Goal: Transaction & Acquisition: Purchase product/service

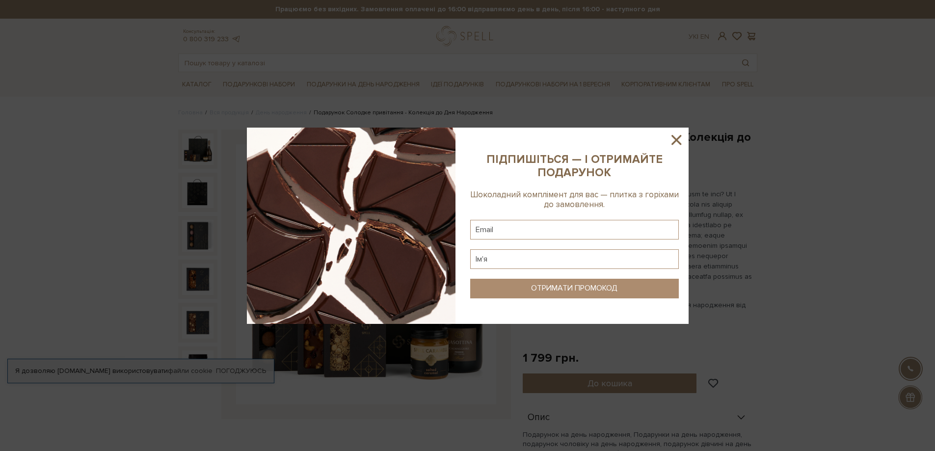
click at [678, 138] on icon at bounding box center [677, 140] width 10 height 10
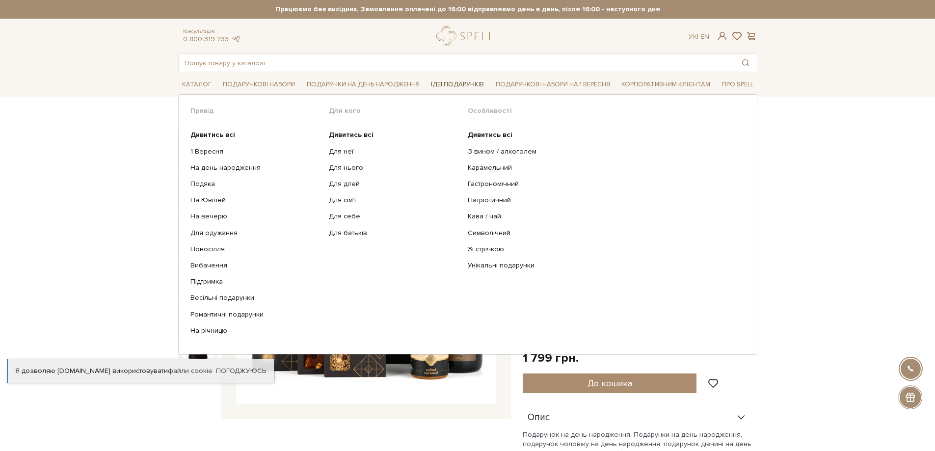
click at [450, 87] on link "Ідеї подарунків" at bounding box center [457, 84] width 61 height 15
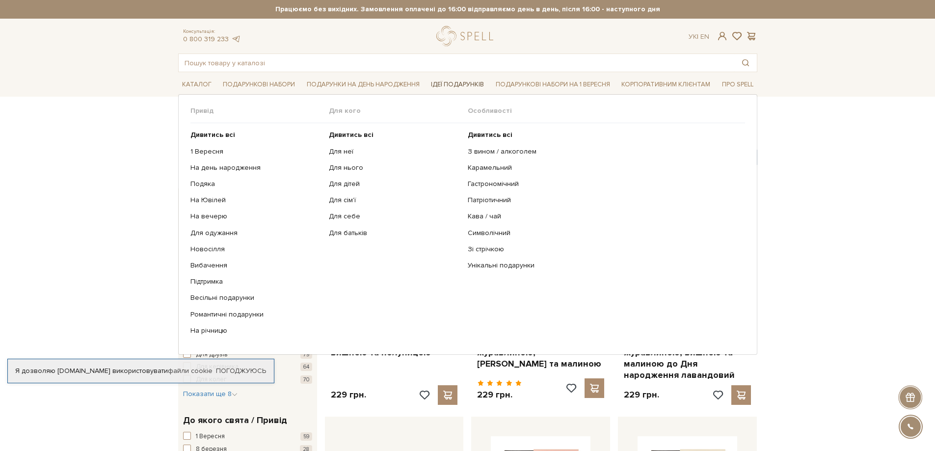
click at [449, 84] on link "Ідеї подарунків" at bounding box center [457, 84] width 61 height 15
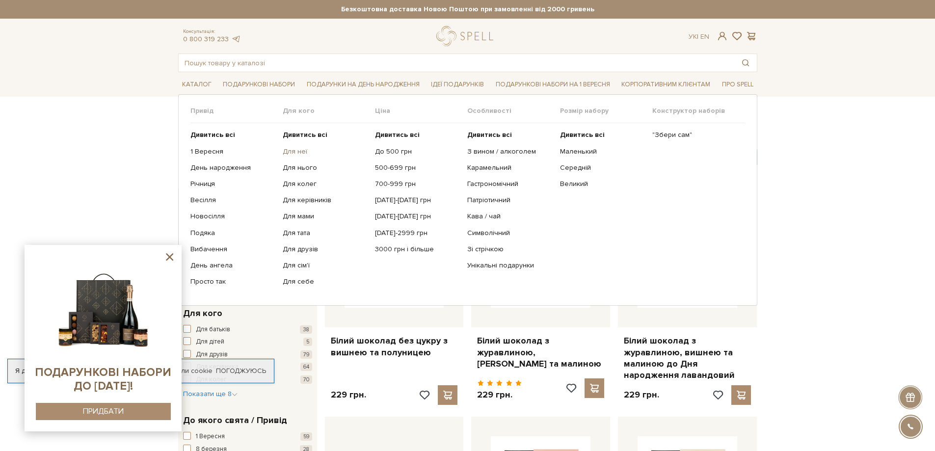
click at [295, 150] on link "Для неї" at bounding box center [325, 151] width 85 height 9
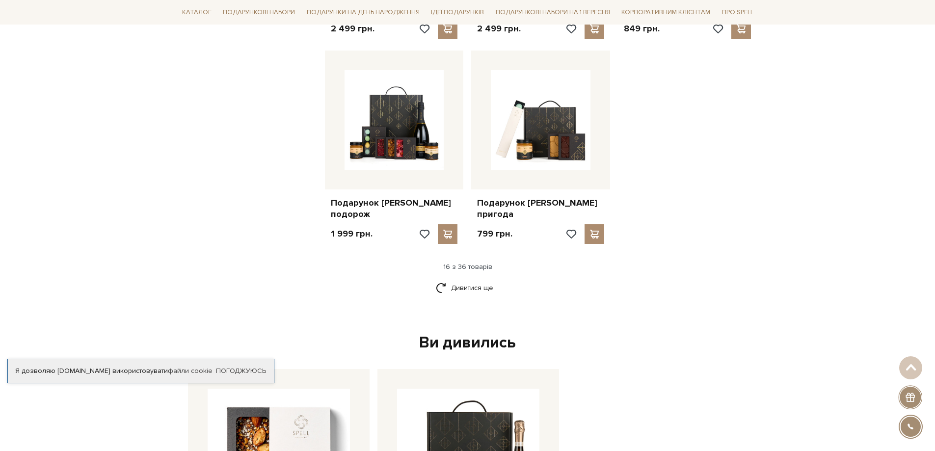
scroll to position [1375, 0]
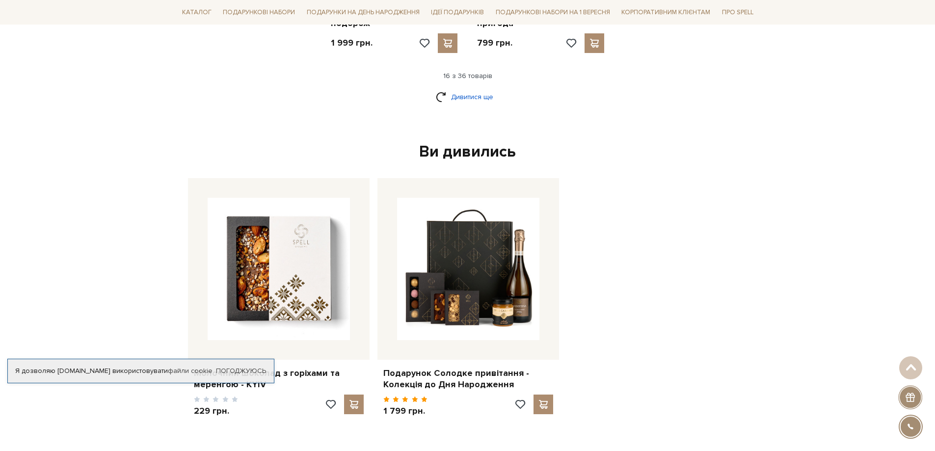
click at [464, 88] on link "Дивитися ще" at bounding box center [468, 96] width 64 height 17
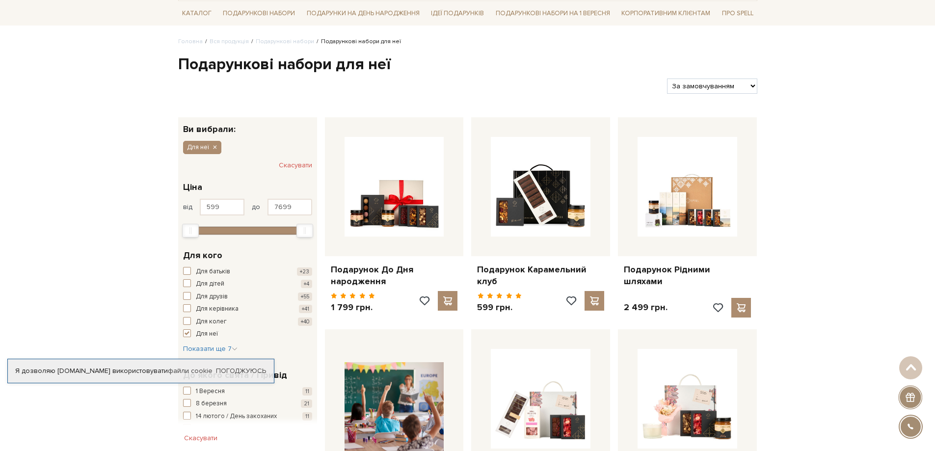
scroll to position [0, 0]
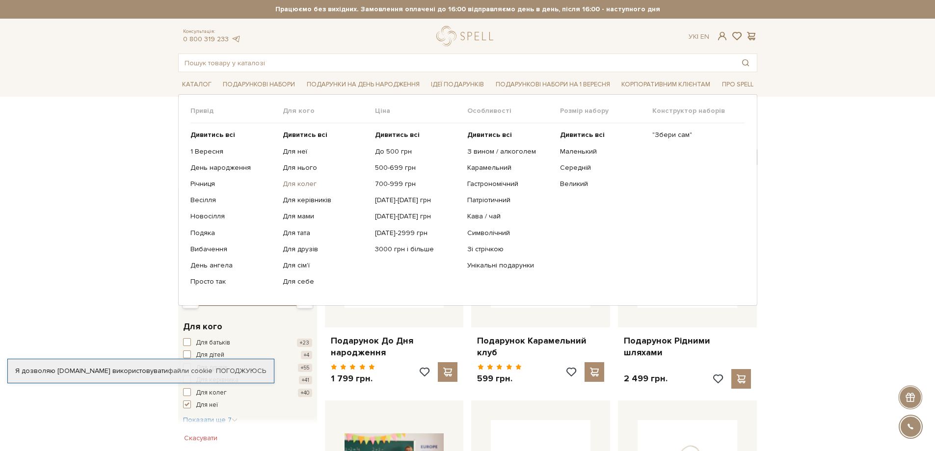
click at [295, 187] on link "Для колег" at bounding box center [325, 184] width 85 height 9
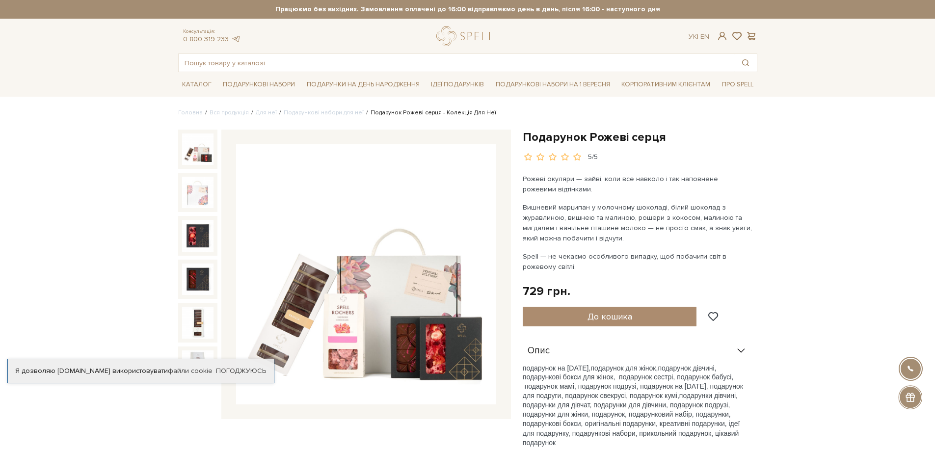
click at [410, 303] on img at bounding box center [366, 274] width 260 height 260
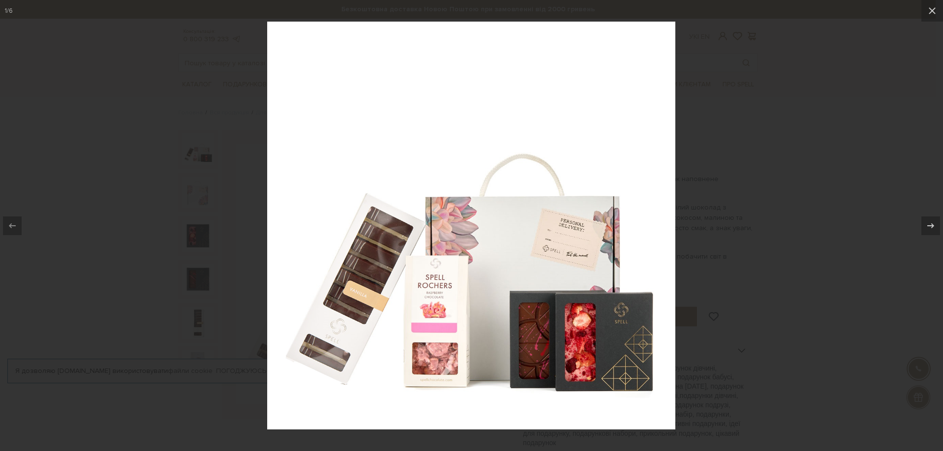
click at [810, 258] on div at bounding box center [471, 225] width 943 height 451
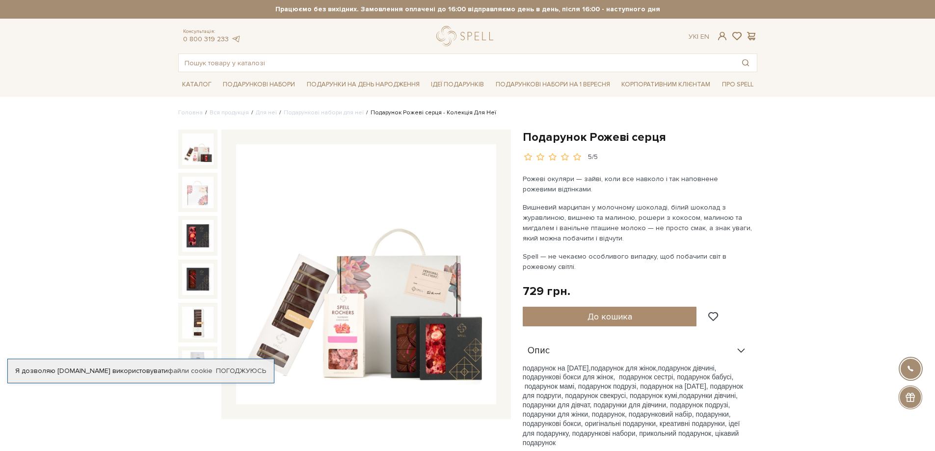
click at [333, 342] on img at bounding box center [366, 274] width 260 height 260
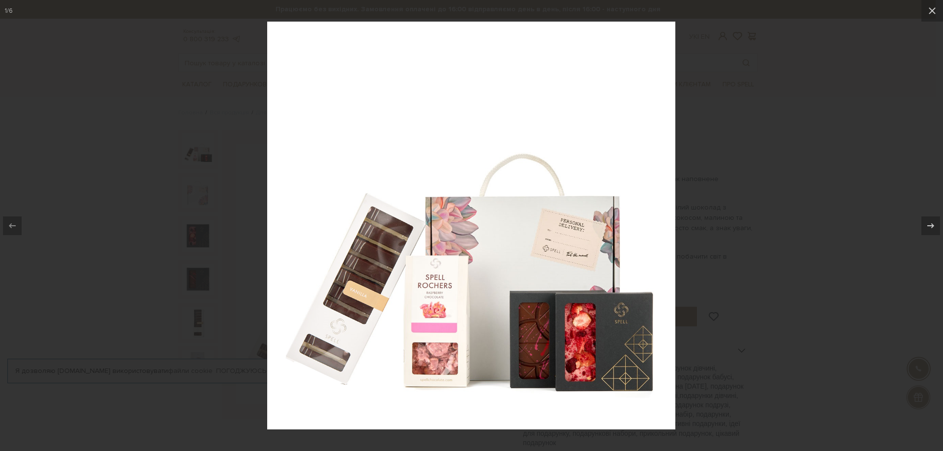
click at [365, 344] on img at bounding box center [471, 226] width 408 height 408
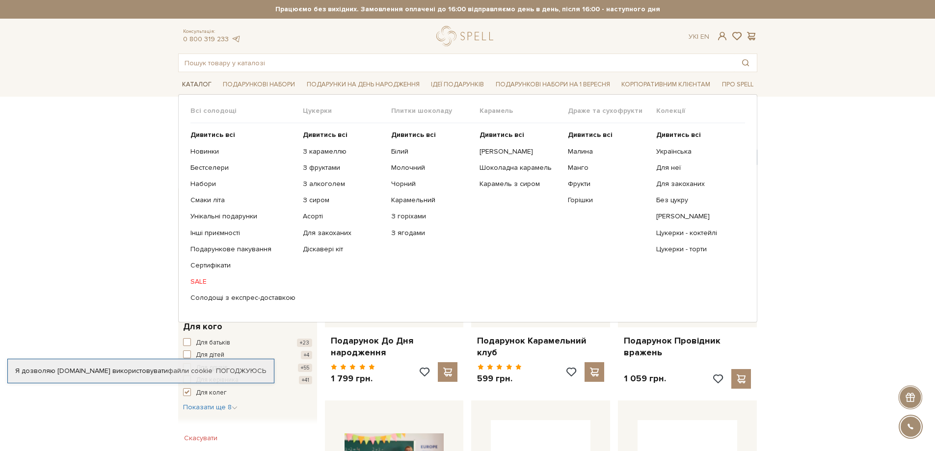
click at [192, 84] on link "Каталог" at bounding box center [196, 84] width 37 height 15
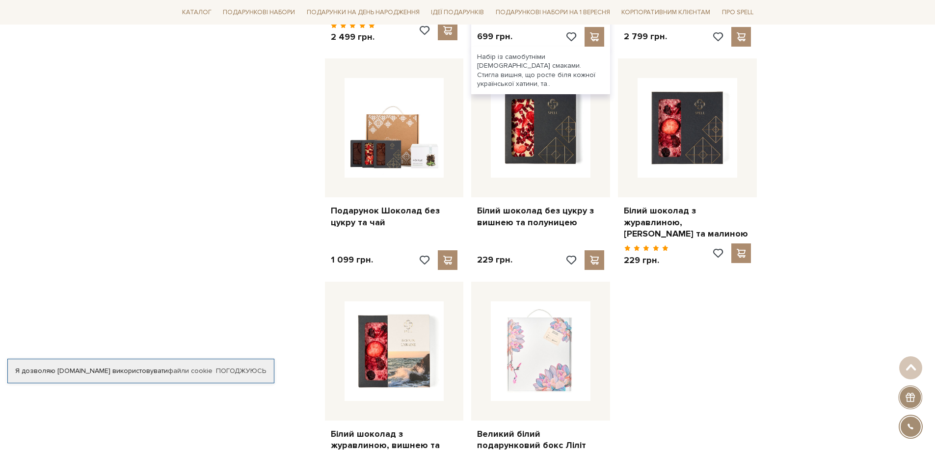
scroll to position [1129, 0]
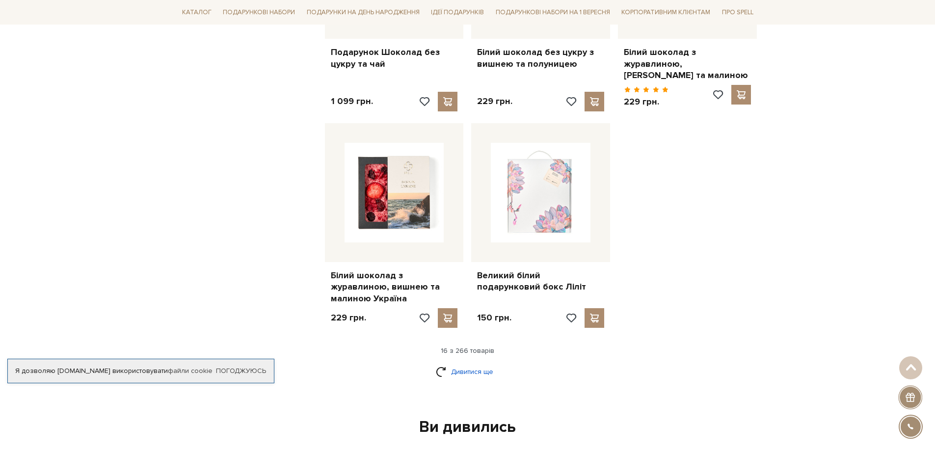
click at [476, 363] on link "Дивитися ще" at bounding box center [468, 371] width 64 height 17
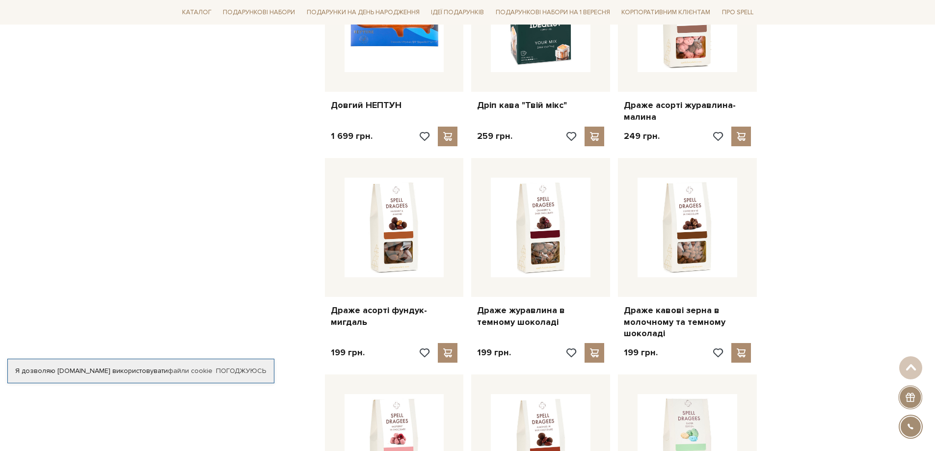
scroll to position [2160, 0]
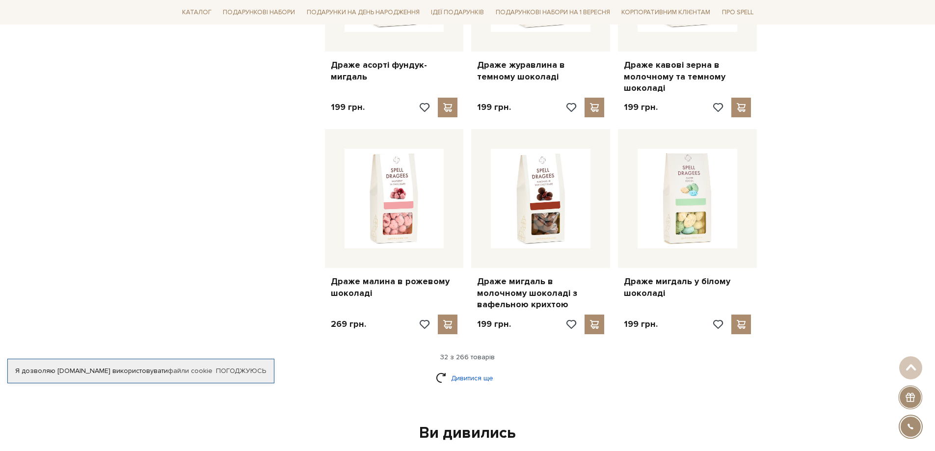
click at [467, 370] on link "Дивитися ще" at bounding box center [468, 378] width 64 height 17
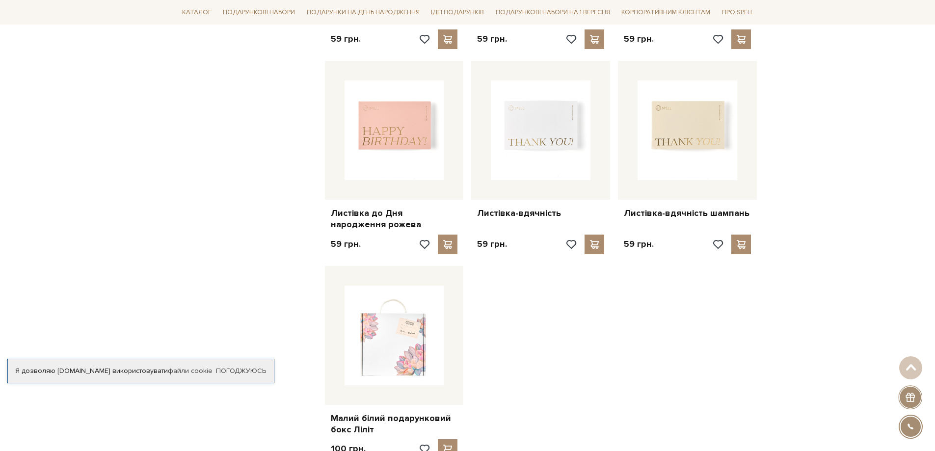
scroll to position [3387, 0]
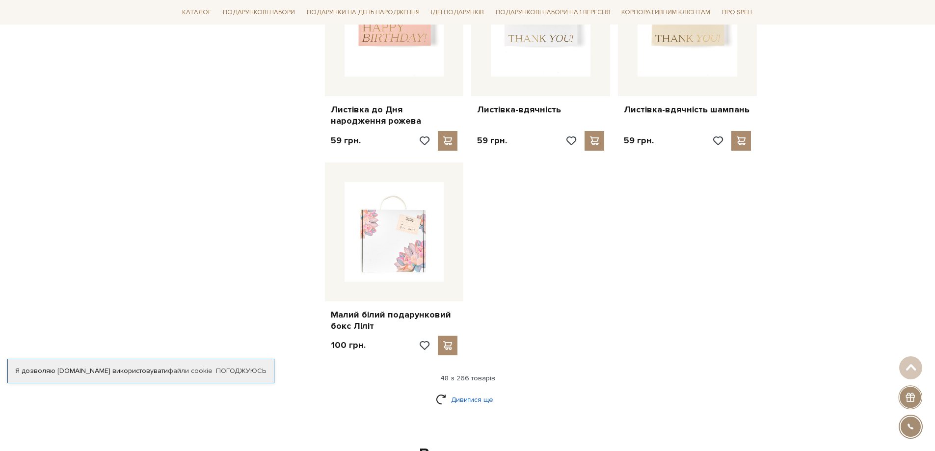
click at [458, 391] on link "Дивитися ще" at bounding box center [468, 399] width 64 height 17
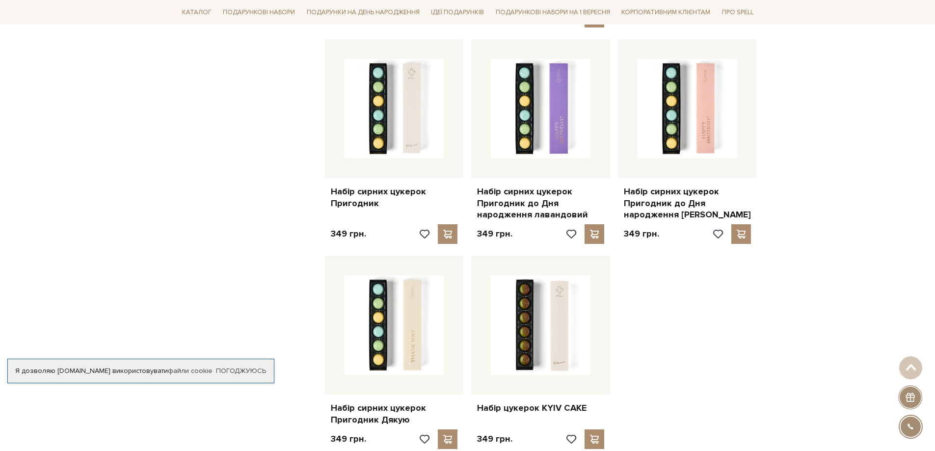
scroll to position [4467, 0]
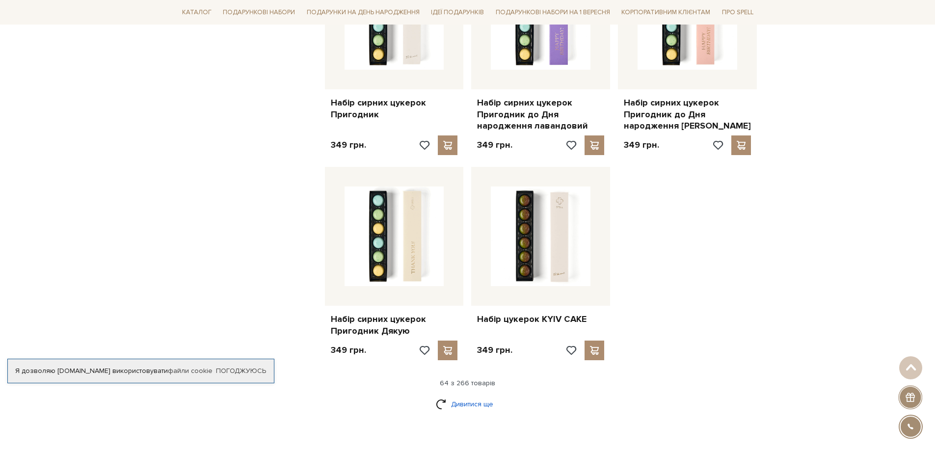
click at [464, 396] on link "Дивитися ще" at bounding box center [468, 404] width 64 height 17
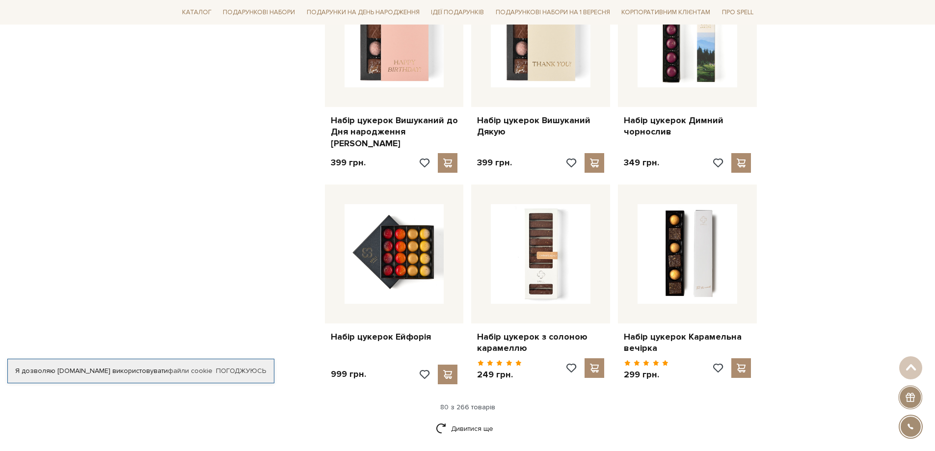
scroll to position [5547, 0]
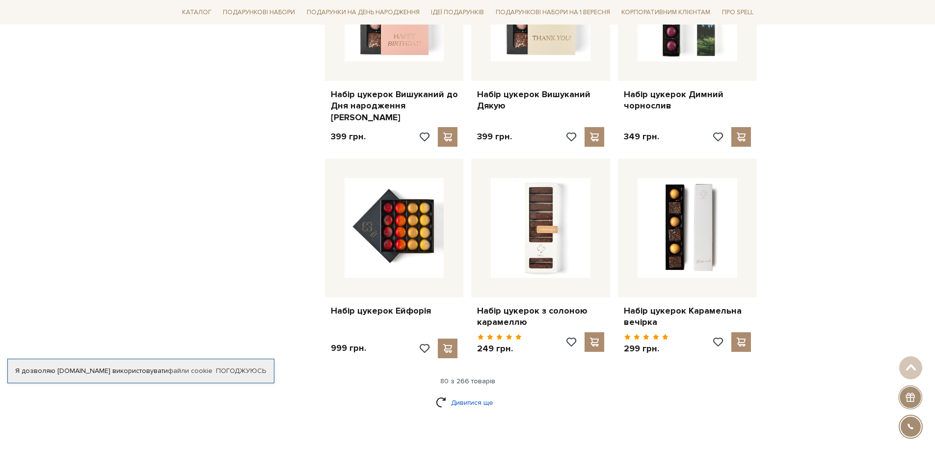
click at [476, 394] on link "Дивитися ще" at bounding box center [468, 402] width 64 height 17
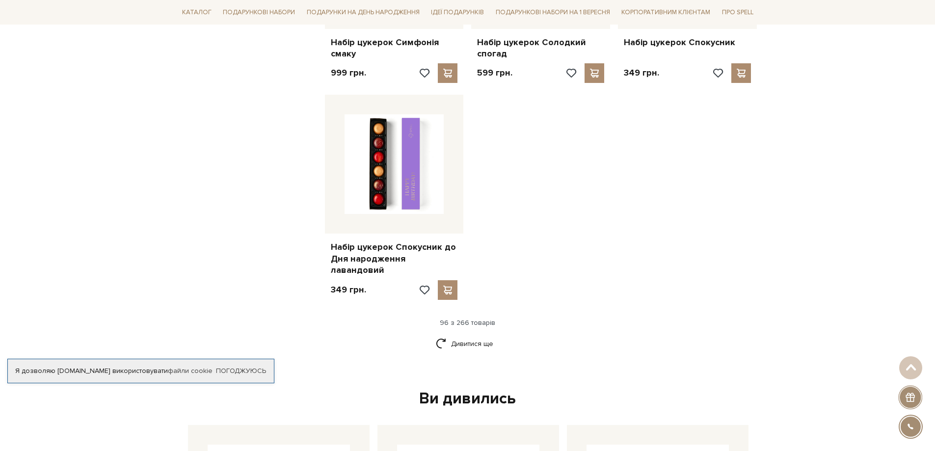
scroll to position [6873, 0]
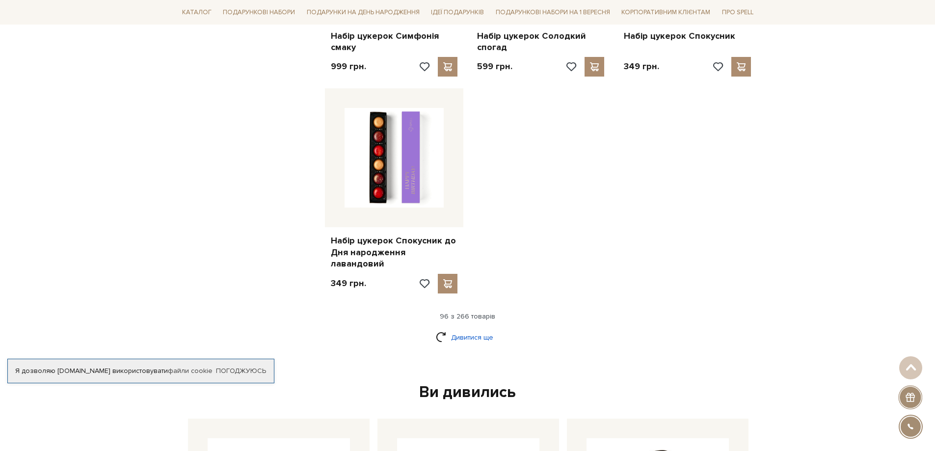
click at [486, 329] on link "Дивитися ще" at bounding box center [468, 337] width 64 height 17
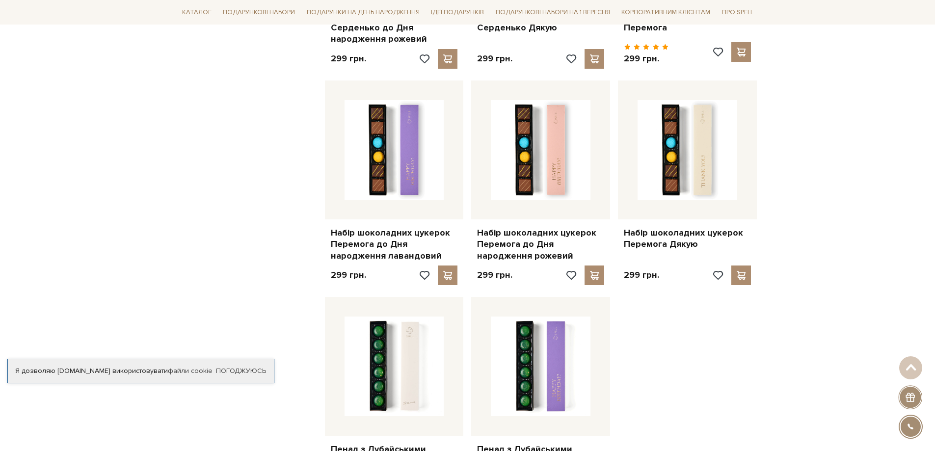
scroll to position [7806, 0]
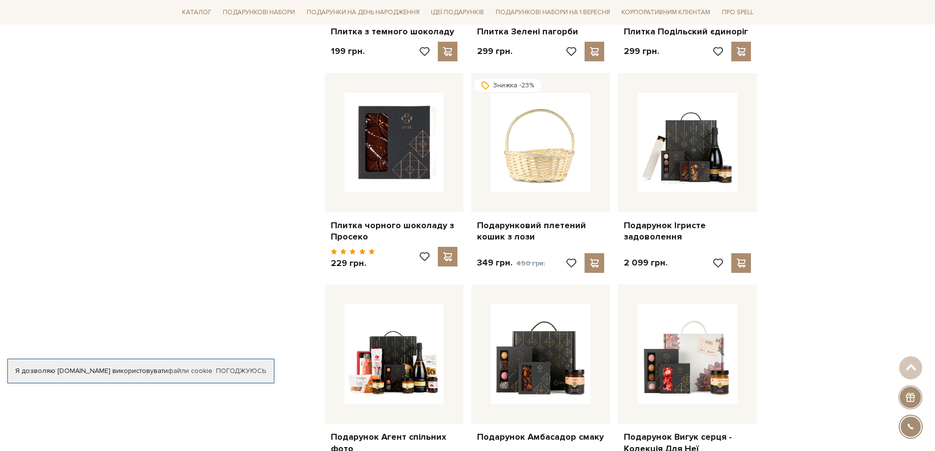
scroll to position [8984, 0]
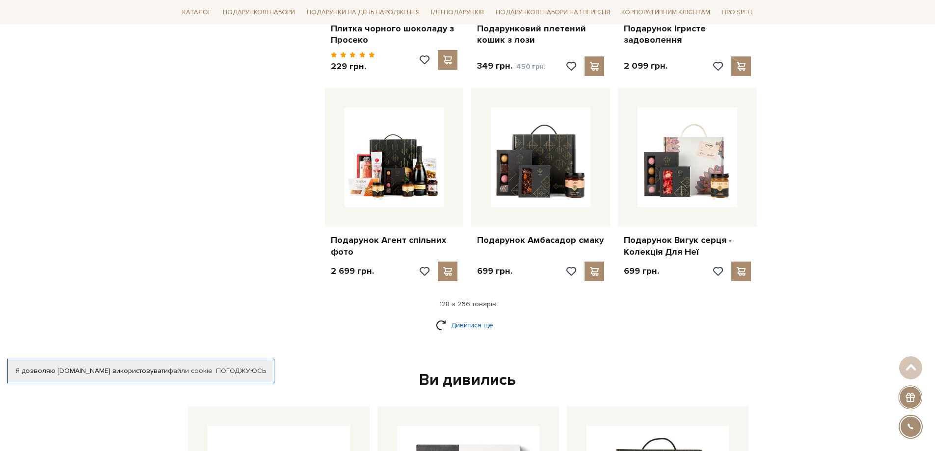
click at [467, 317] on link "Дивитися ще" at bounding box center [468, 325] width 64 height 17
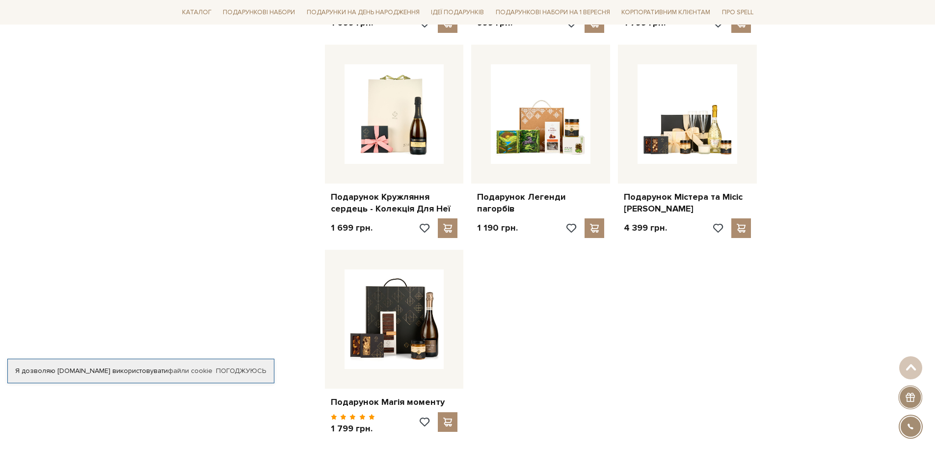
scroll to position [10211, 0]
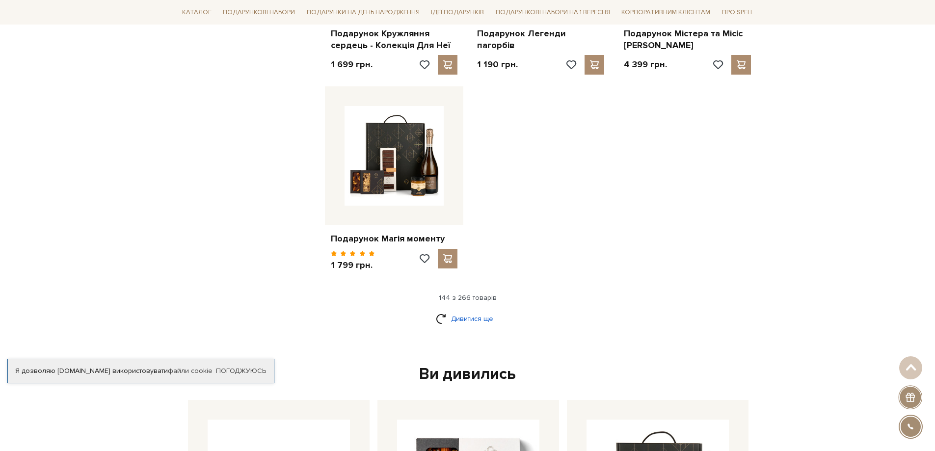
click at [462, 310] on link "Дивитися ще" at bounding box center [468, 318] width 64 height 17
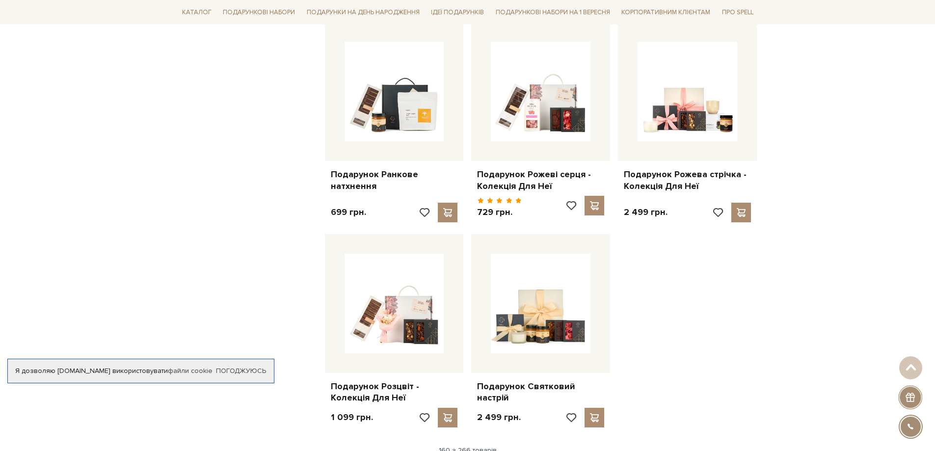
scroll to position [11193, 0]
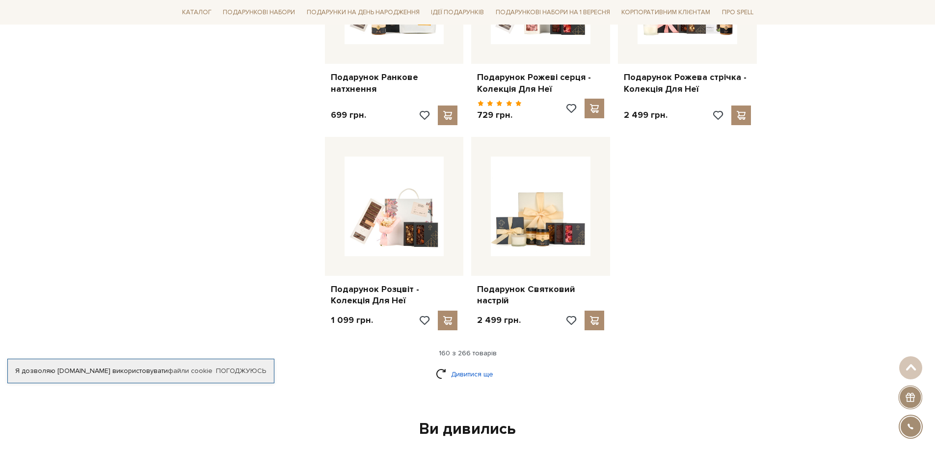
click at [463, 366] on link "Дивитися ще" at bounding box center [468, 374] width 64 height 17
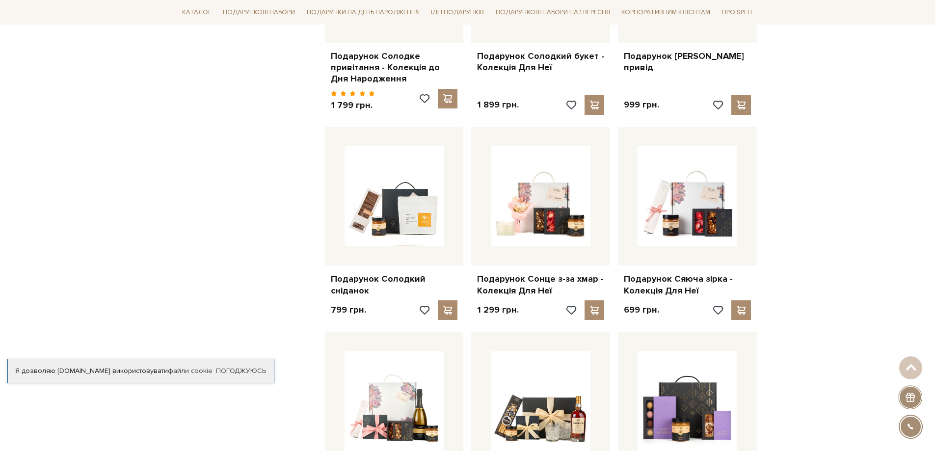
scroll to position [12224, 0]
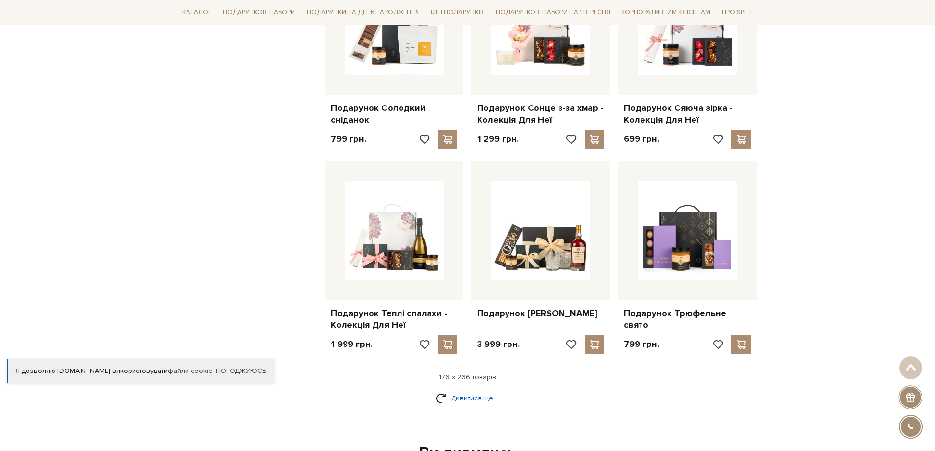
click at [475, 390] on link "Дивитися ще" at bounding box center [468, 398] width 64 height 17
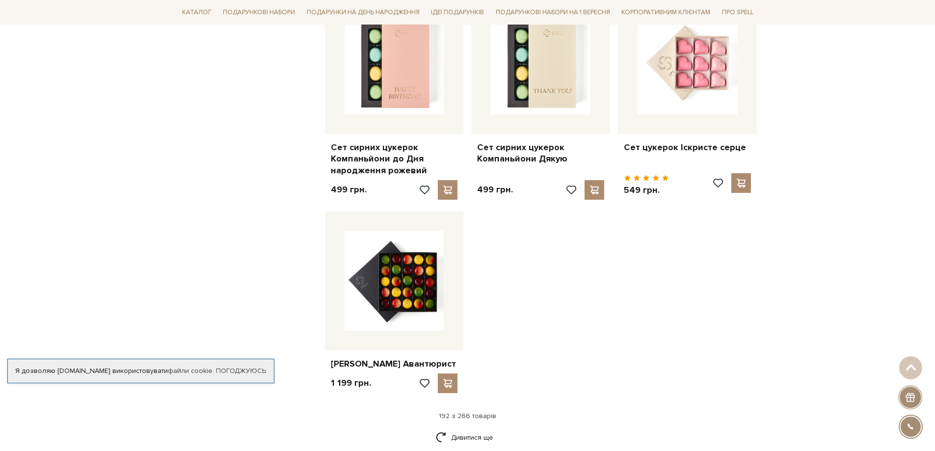
scroll to position [13599, 0]
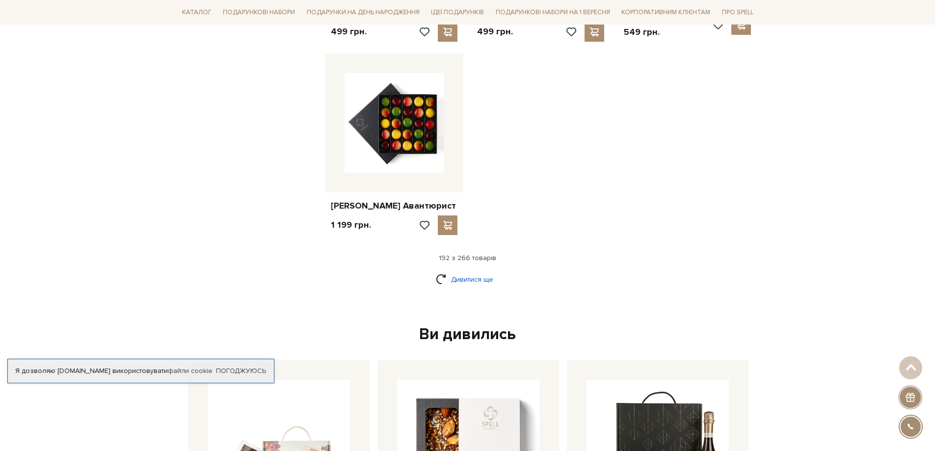
click at [468, 271] on link "Дивитися ще" at bounding box center [468, 279] width 64 height 17
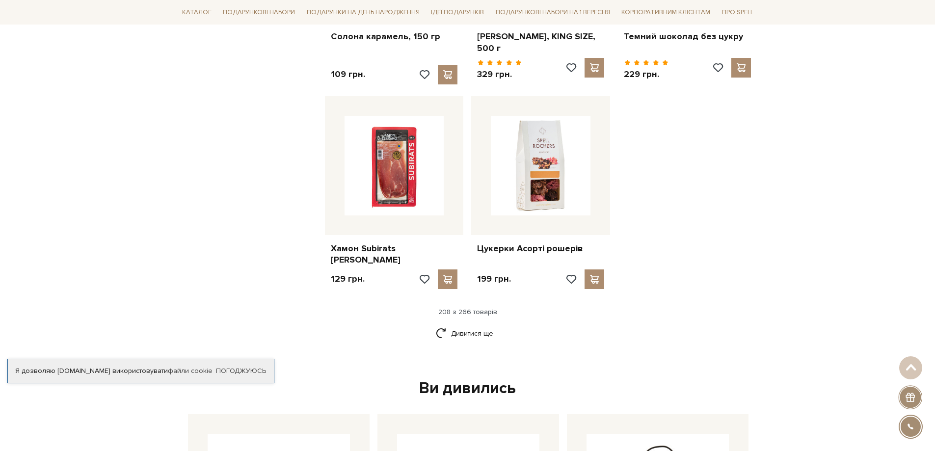
scroll to position [14581, 0]
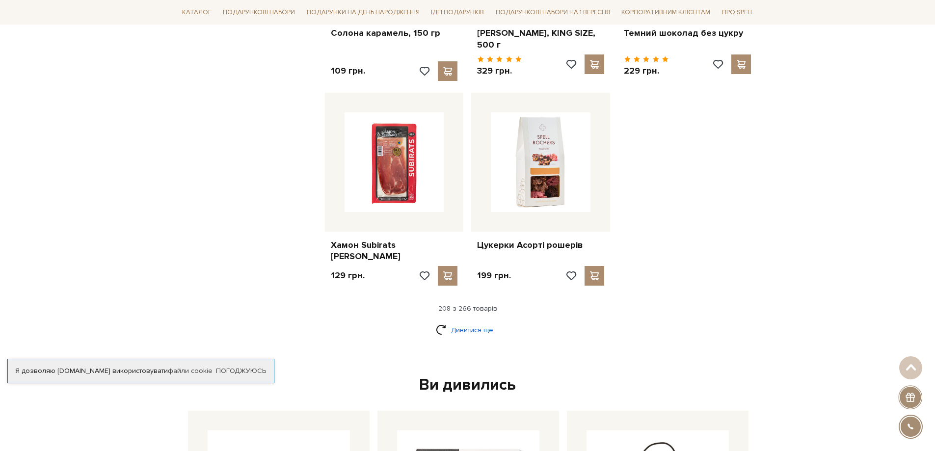
click at [463, 322] on link "Дивитися ще" at bounding box center [468, 330] width 64 height 17
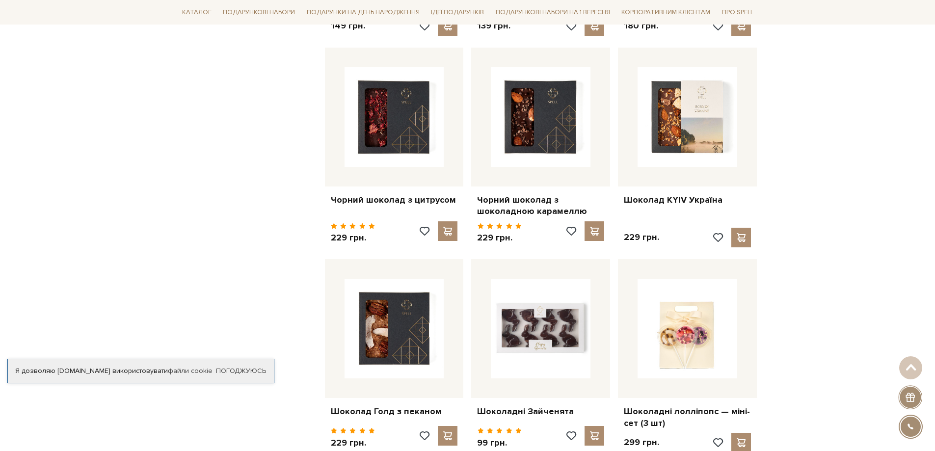
scroll to position [15661, 0]
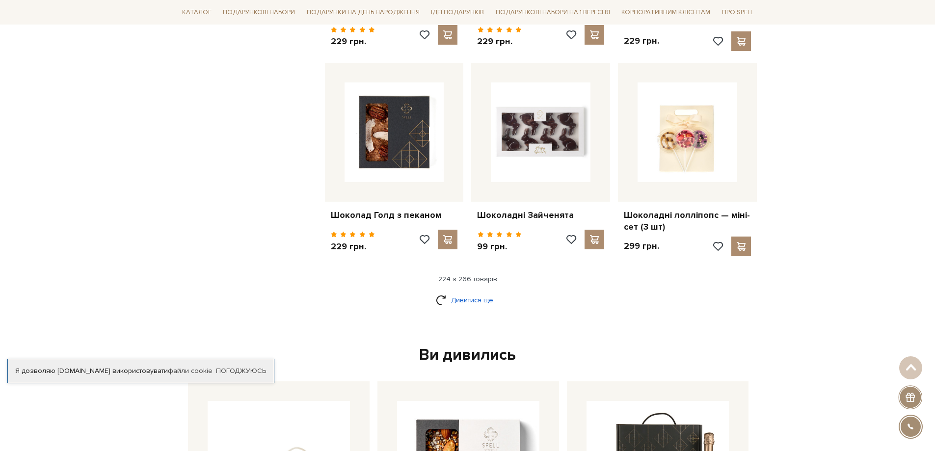
click at [476, 292] on link "Дивитися ще" at bounding box center [468, 300] width 64 height 17
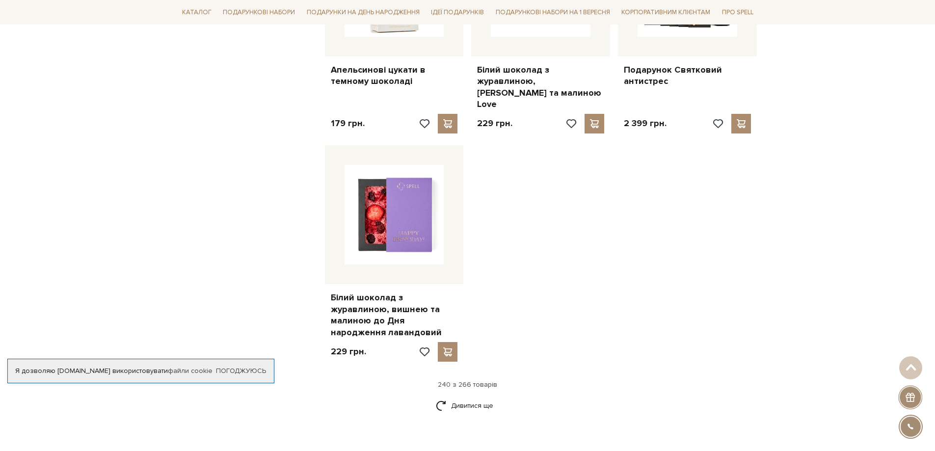
scroll to position [16839, 0]
click at [481, 397] on link "Дивитися ще" at bounding box center [468, 405] width 64 height 17
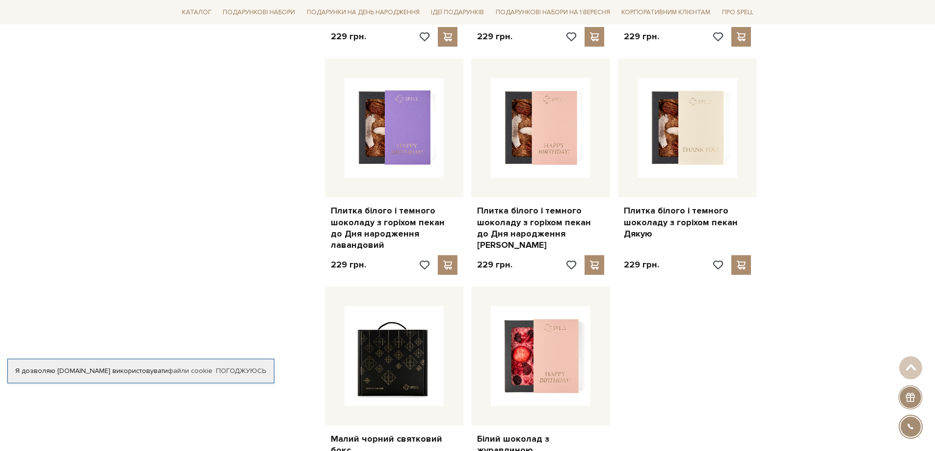
scroll to position [17968, 0]
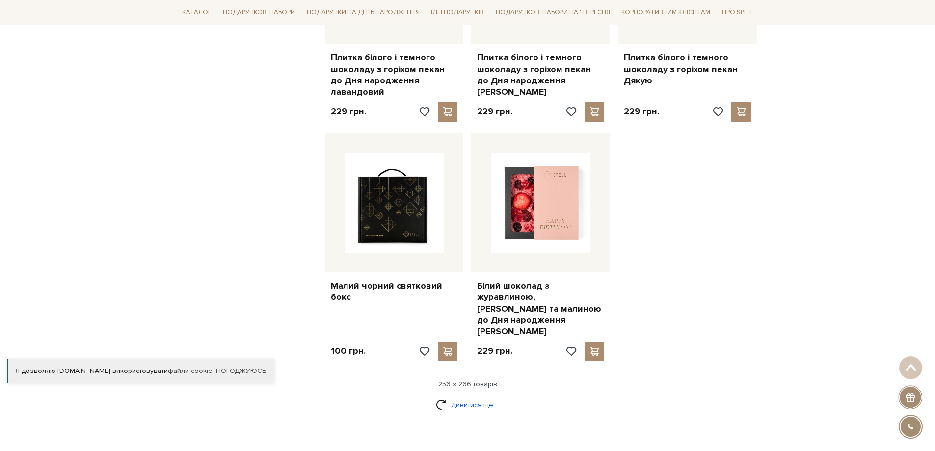
click at [443, 397] on link "Дивитися ще" at bounding box center [468, 405] width 64 height 17
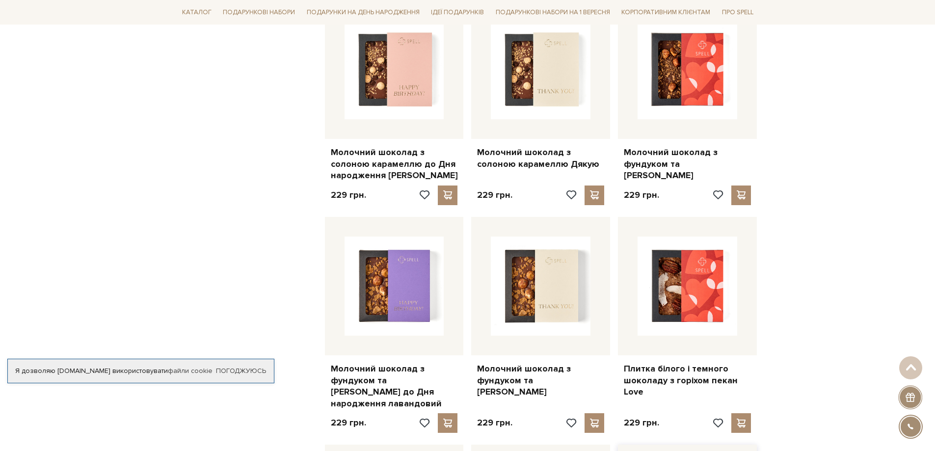
scroll to position [17428, 0]
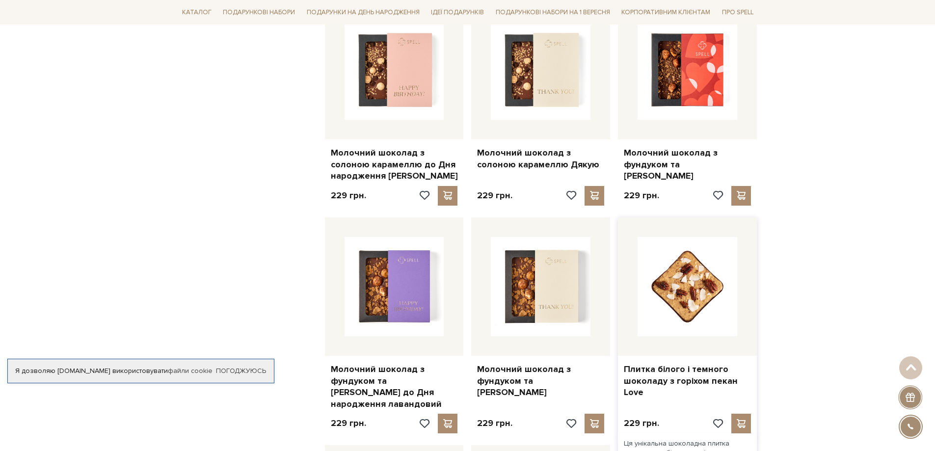
click at [685, 237] on img at bounding box center [688, 287] width 100 height 100
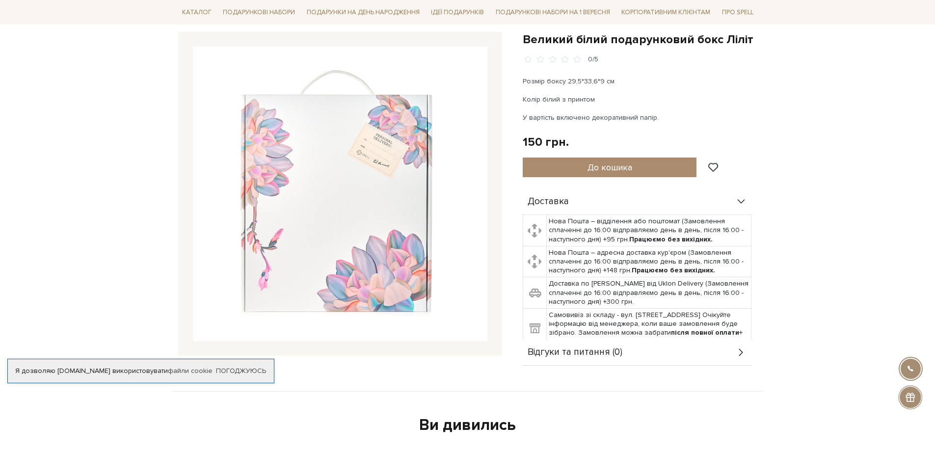
scroll to position [98, 0]
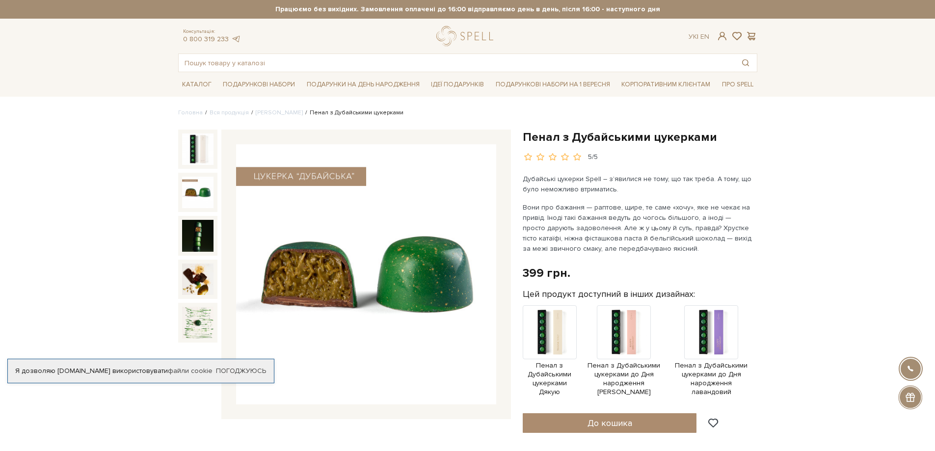
click at [190, 183] on img at bounding box center [197, 192] width 31 height 31
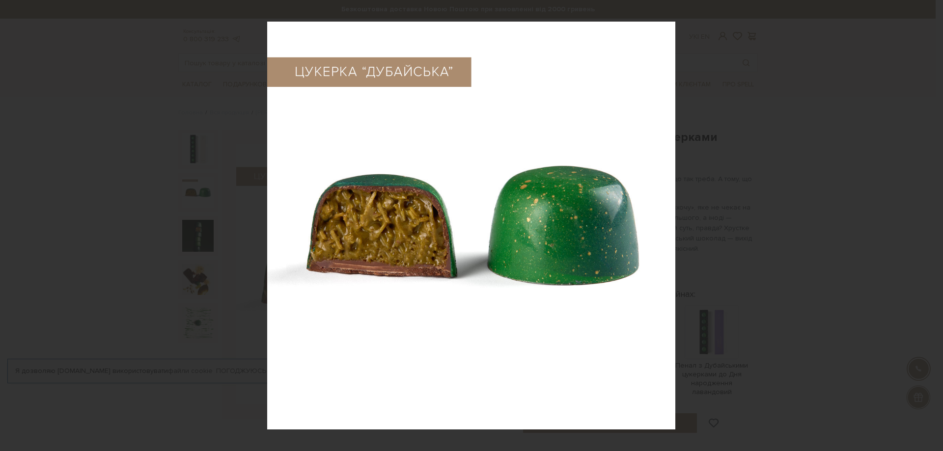
click at [924, 231] on div at bounding box center [930, 225] width 19 height 19
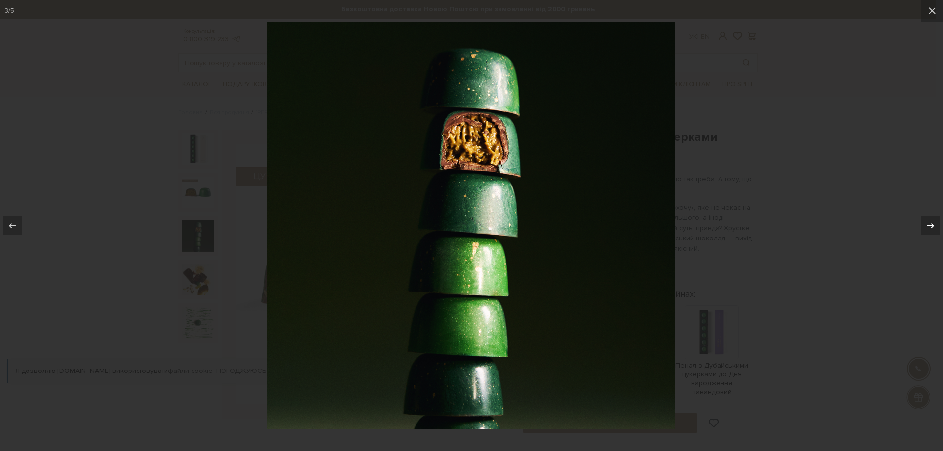
click at [924, 231] on div at bounding box center [930, 225] width 19 height 19
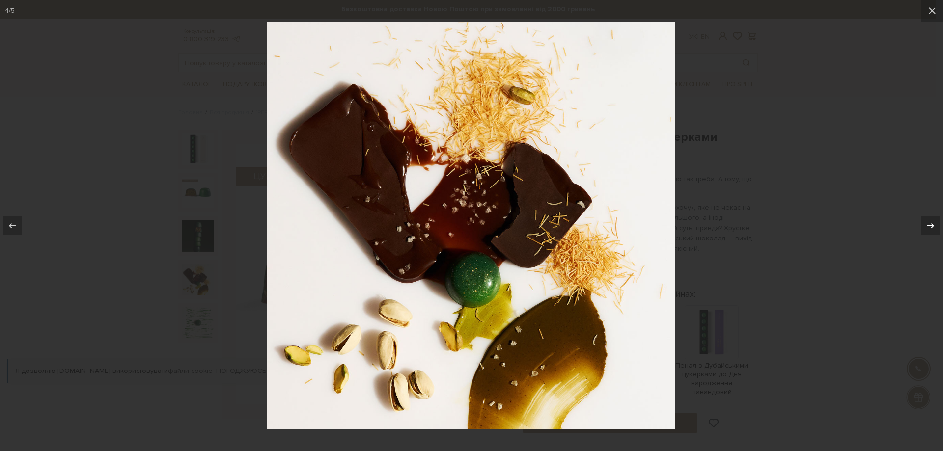
click at [924, 231] on div at bounding box center [930, 225] width 19 height 19
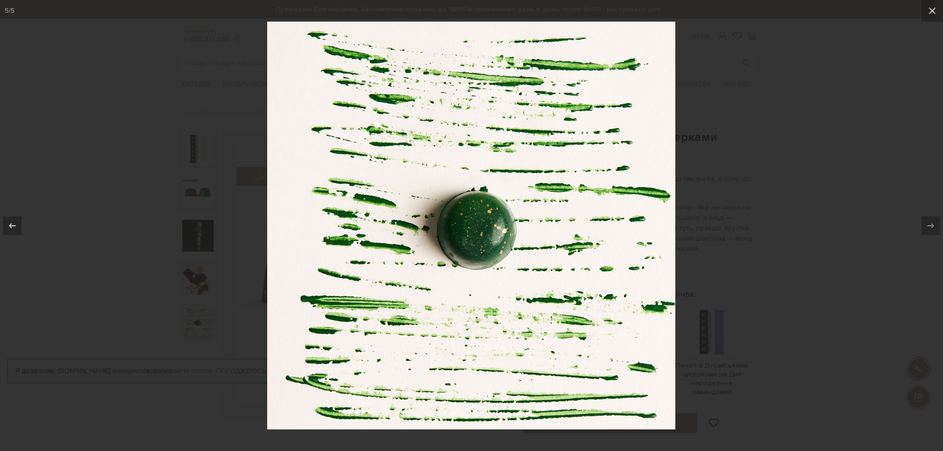
click at [887, 249] on div at bounding box center [471, 225] width 943 height 451
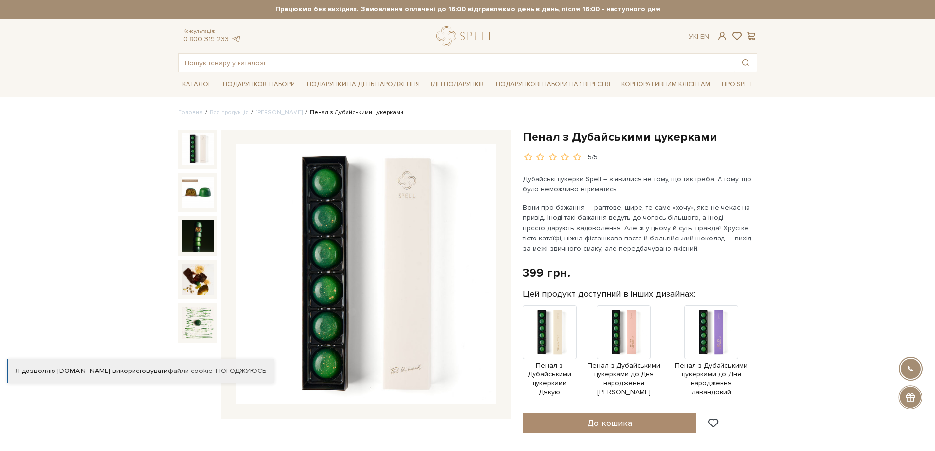
click at [198, 150] on img at bounding box center [197, 149] width 31 height 31
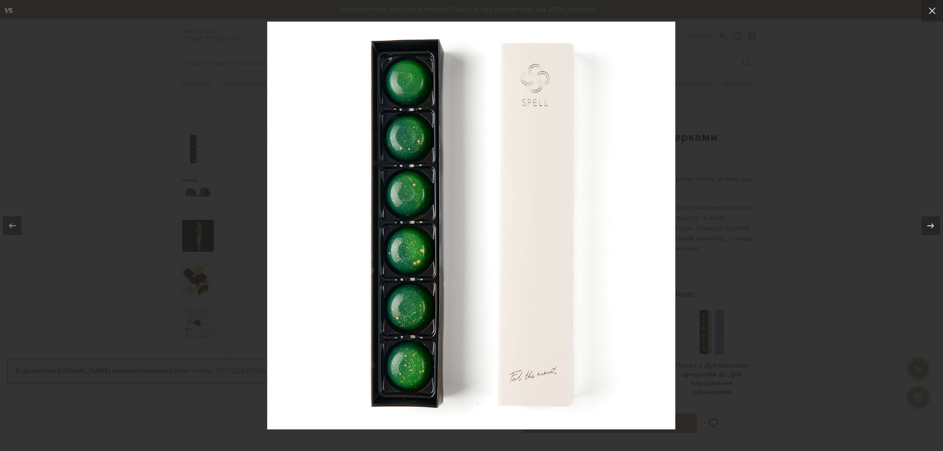
click at [574, 230] on img at bounding box center [471, 226] width 408 height 408
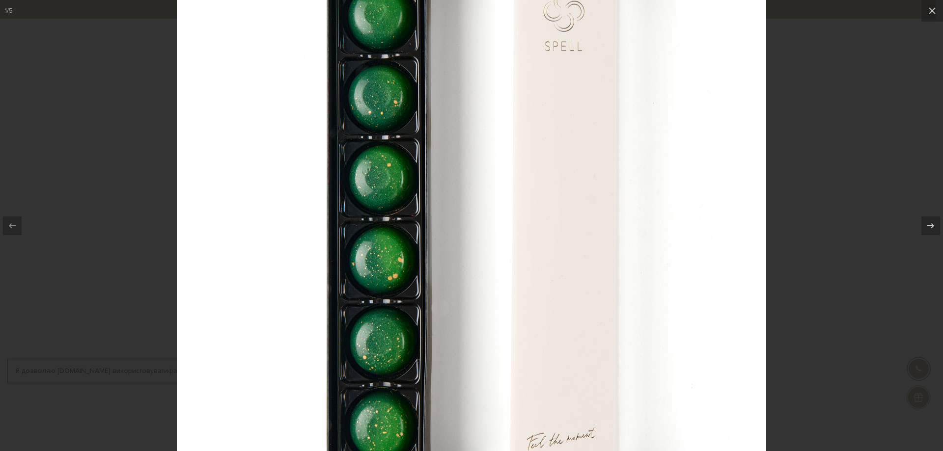
click at [854, 260] on div at bounding box center [471, 225] width 943 height 451
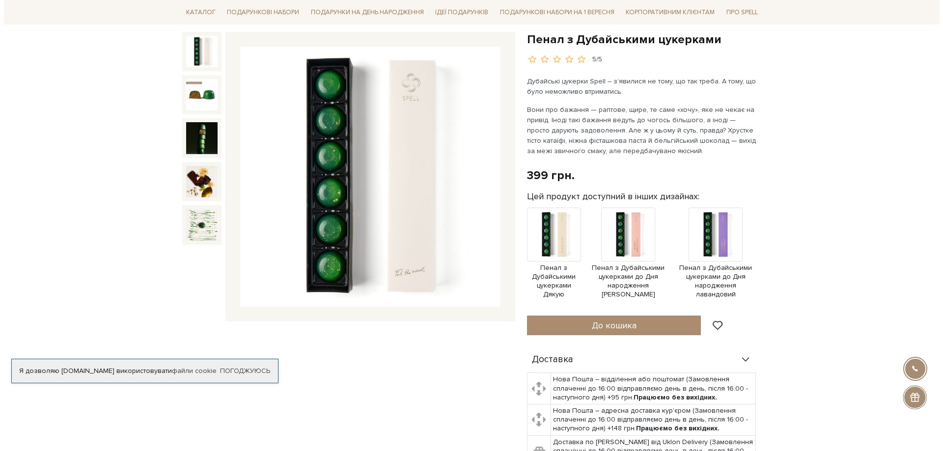
scroll to position [98, 0]
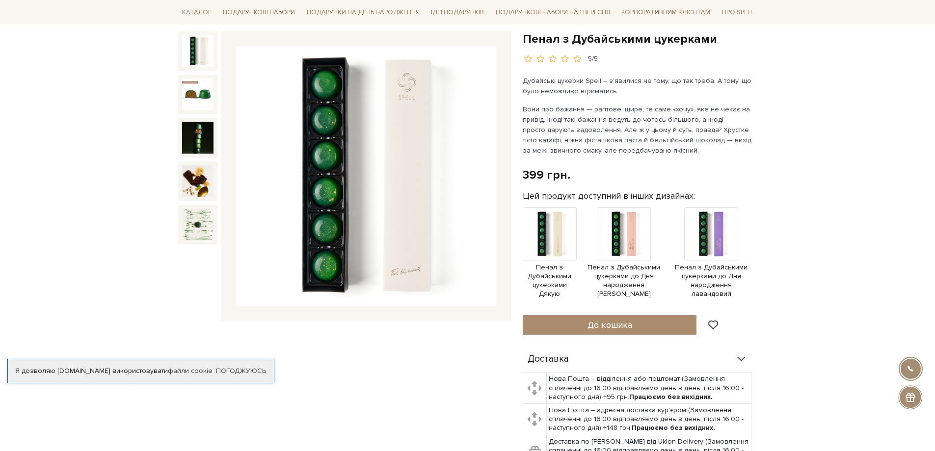
click at [387, 254] on img at bounding box center [366, 176] width 260 height 260
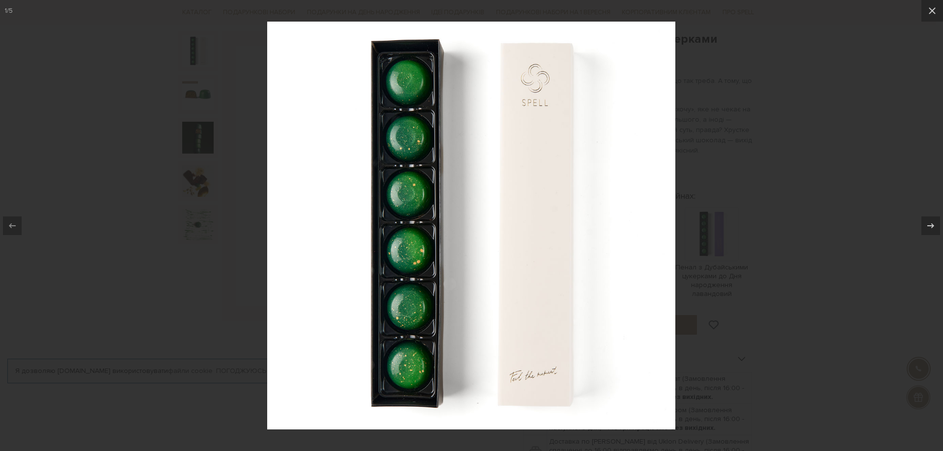
click at [875, 262] on div at bounding box center [471, 225] width 943 height 451
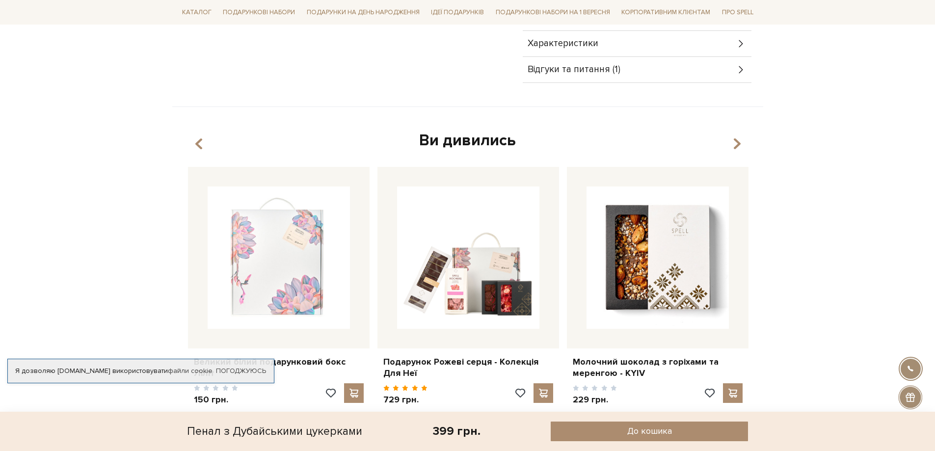
scroll to position [687, 0]
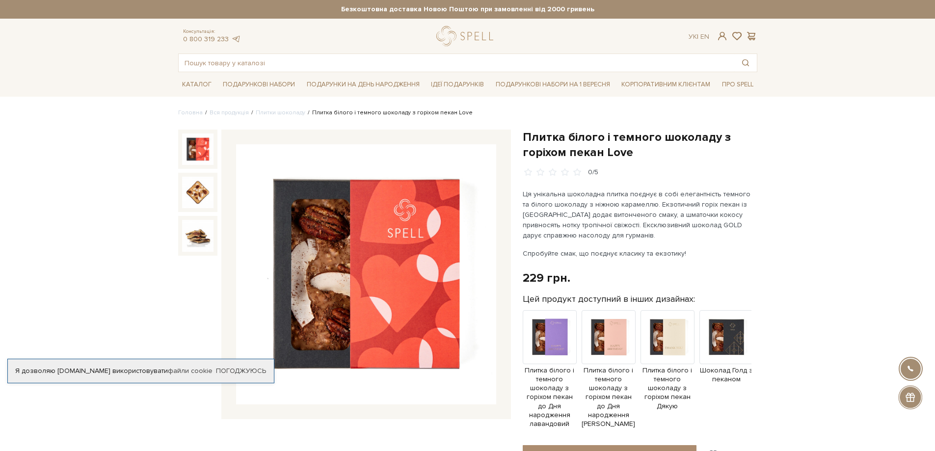
click at [351, 301] on img at bounding box center [366, 274] width 260 height 260
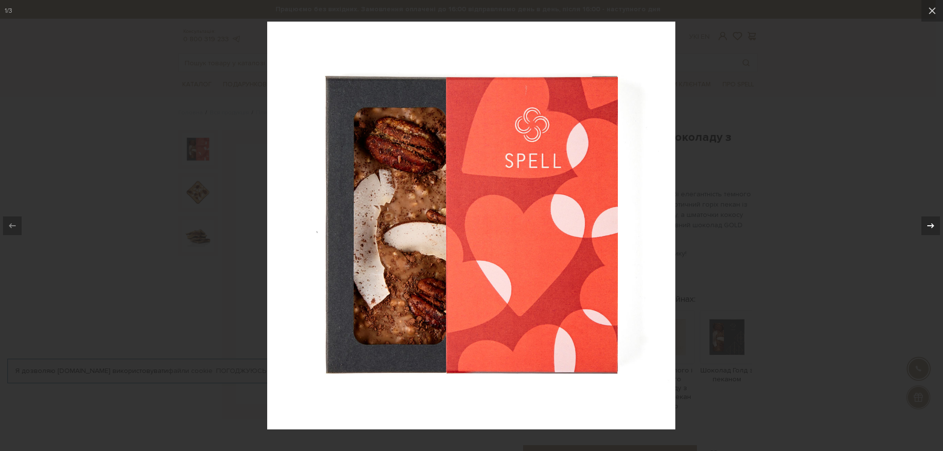
click at [925, 223] on icon at bounding box center [930, 226] width 12 height 12
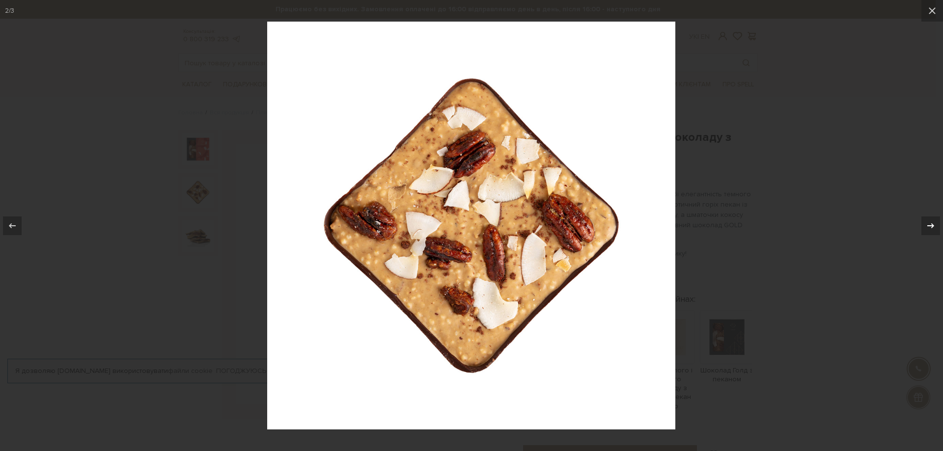
click at [925, 223] on icon at bounding box center [930, 226] width 12 height 12
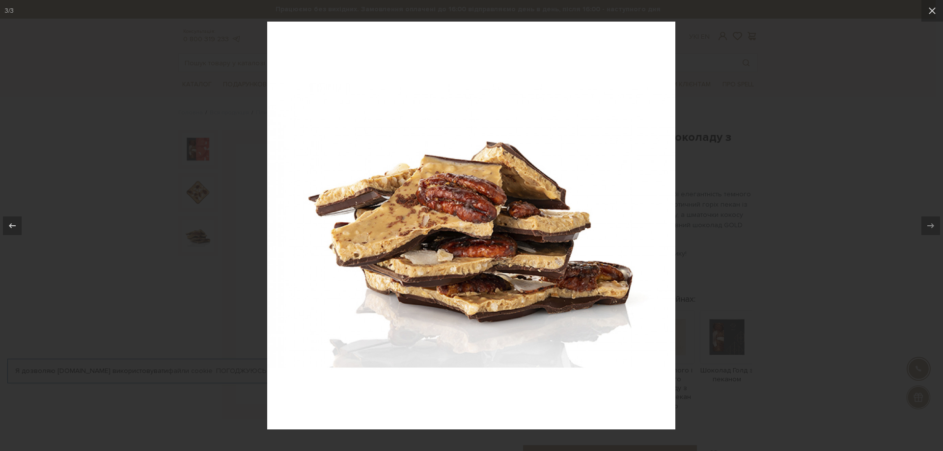
click at [858, 232] on div at bounding box center [471, 225] width 943 height 451
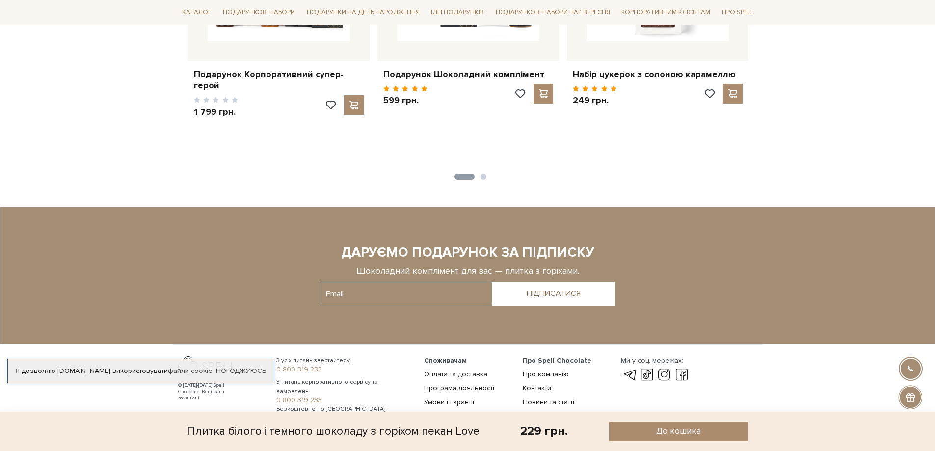
scroll to position [1323, 0]
